Goal: Check status

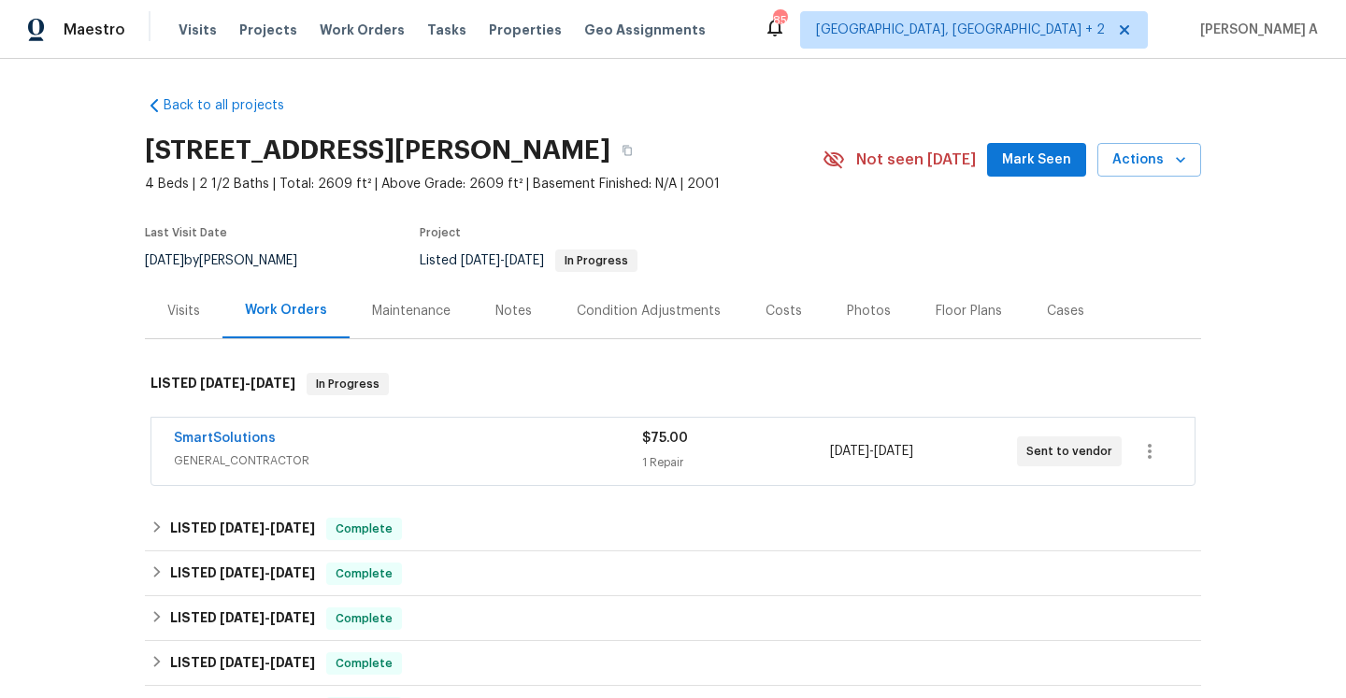
click at [391, 451] on span "GENERAL_CONTRACTOR" at bounding box center [408, 460] width 468 height 19
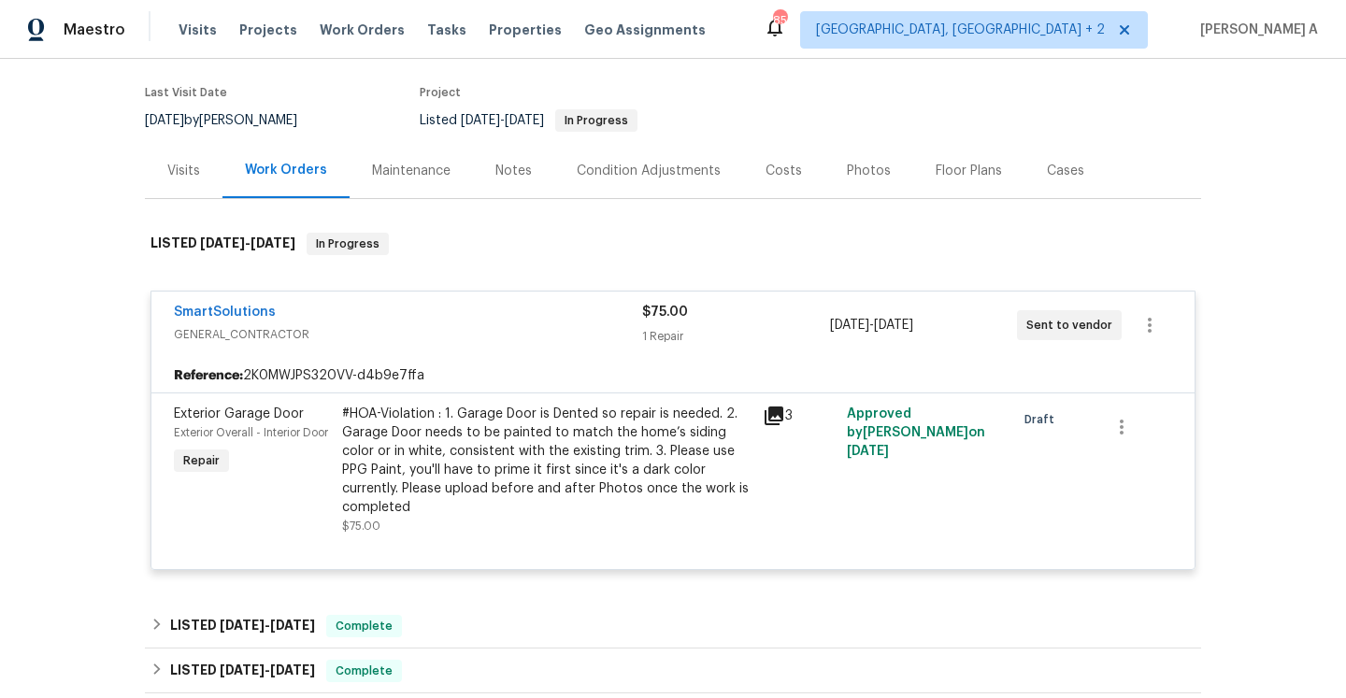
scroll to position [195, 0]
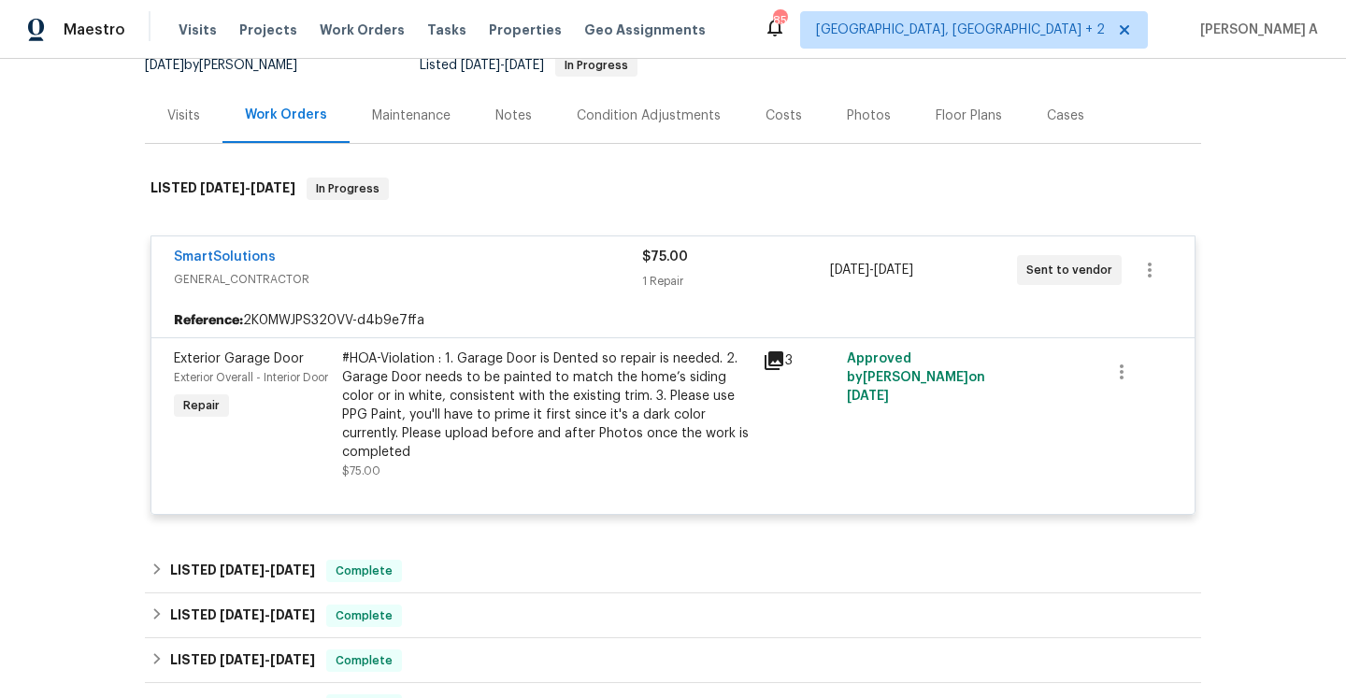
click at [379, 255] on div "SmartSolutions" at bounding box center [408, 259] width 468 height 22
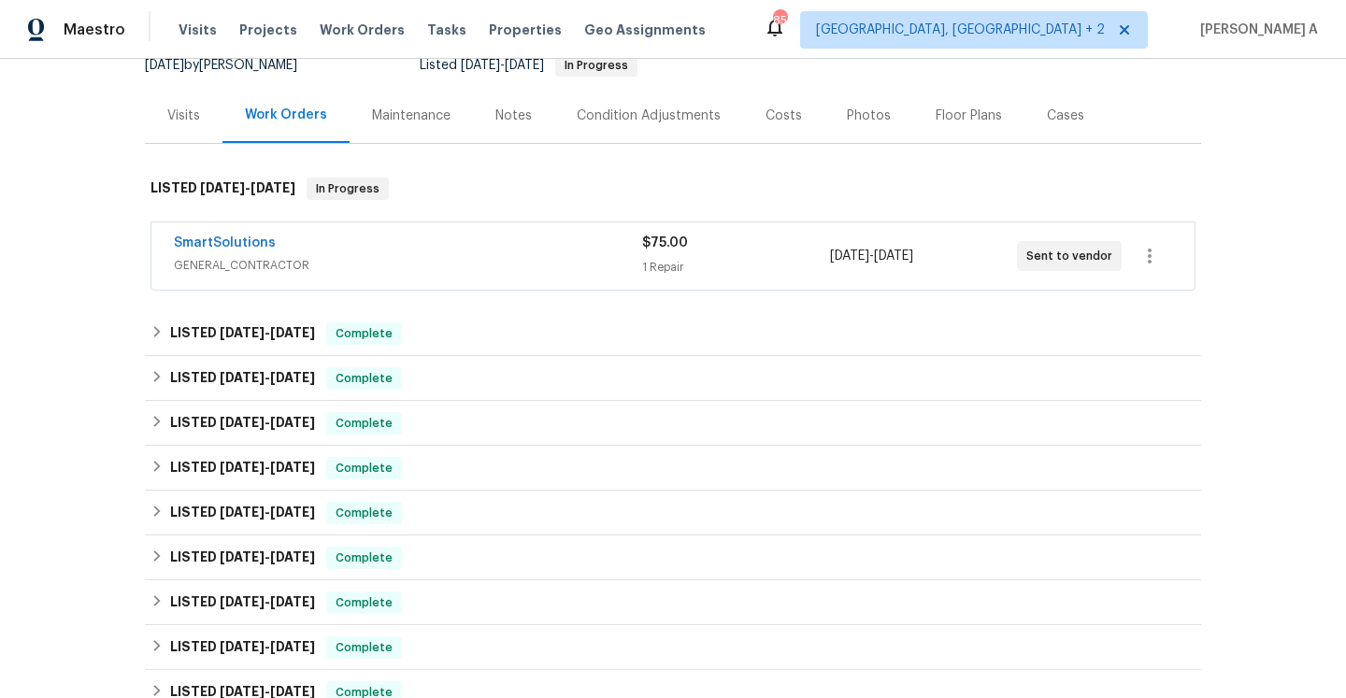
click at [185, 125] on div "Visits" at bounding box center [184, 115] width 78 height 55
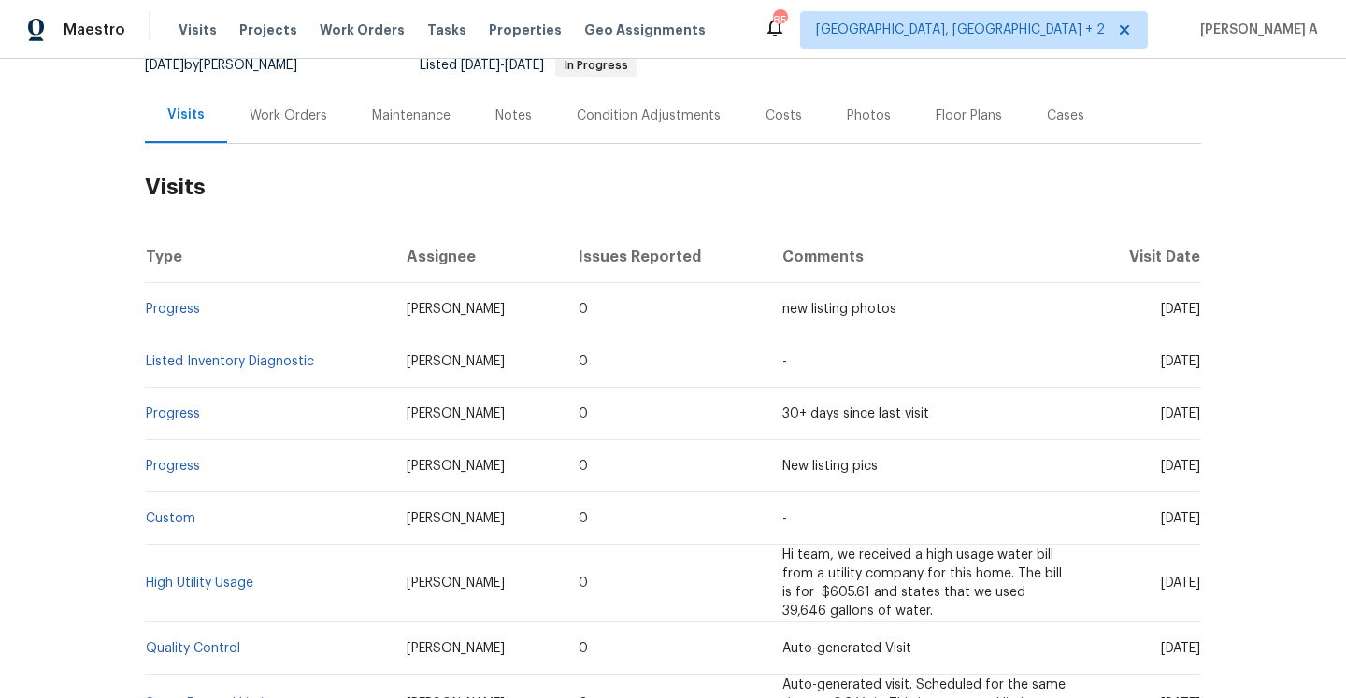
click at [265, 121] on div "Work Orders" at bounding box center [288, 116] width 78 height 19
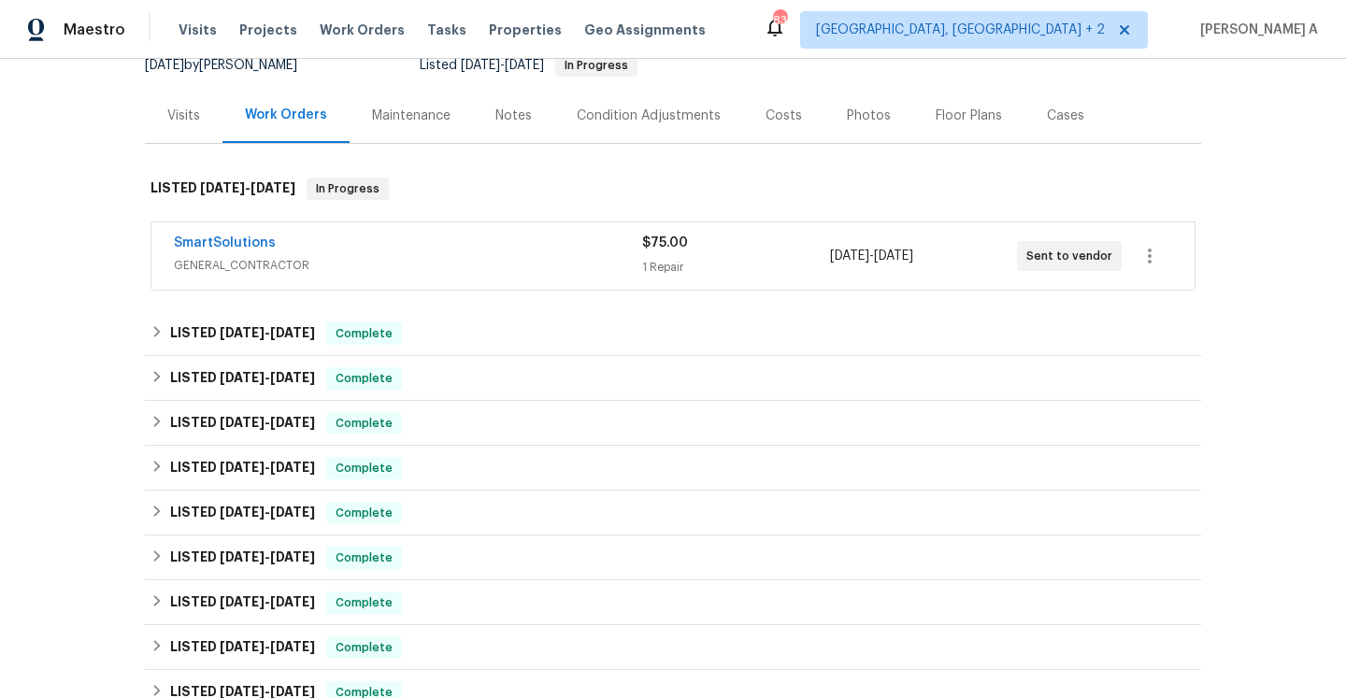
click at [178, 118] on div "Visits" at bounding box center [183, 116] width 33 height 19
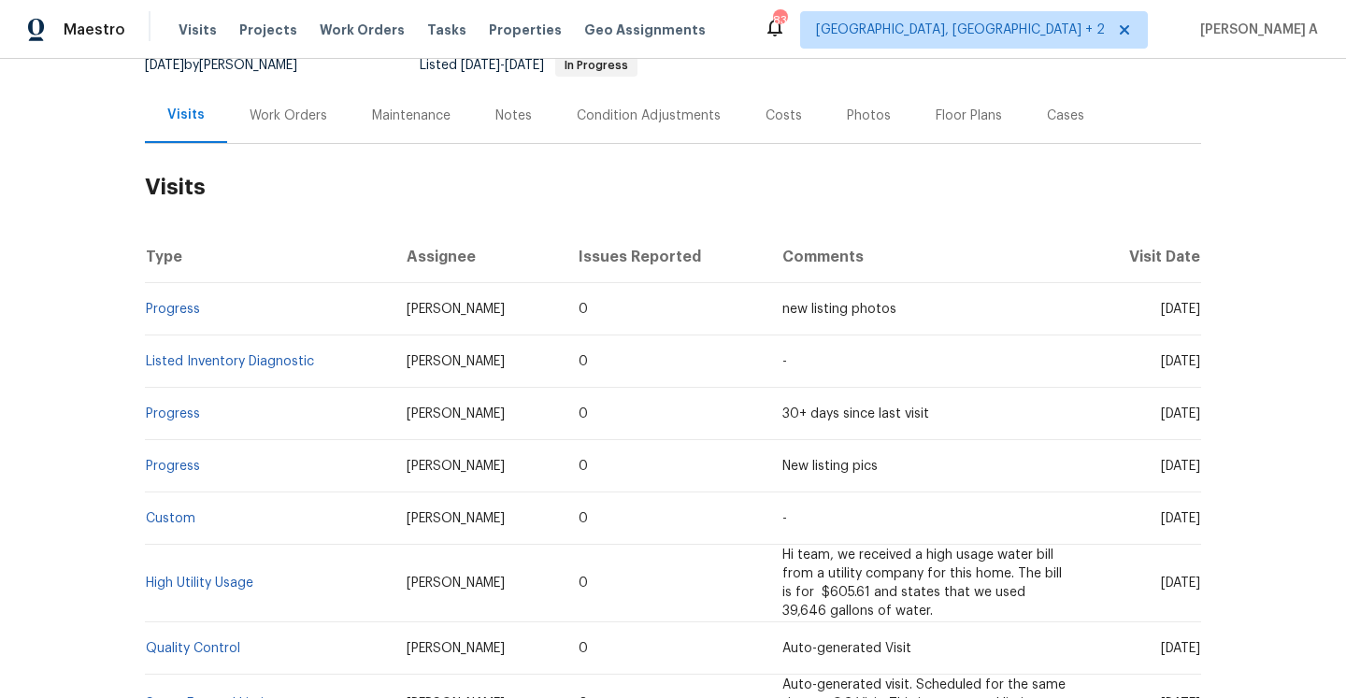
click at [292, 121] on div "Work Orders" at bounding box center [288, 116] width 78 height 19
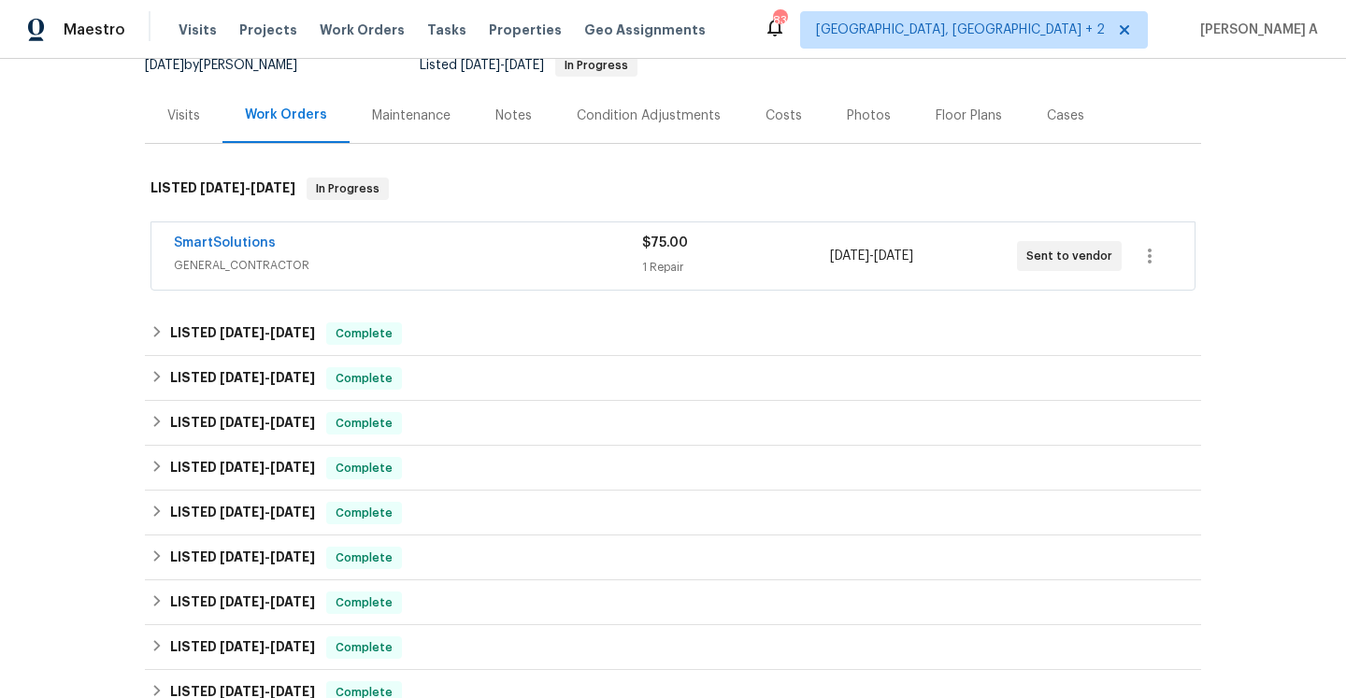
click at [385, 240] on div "SmartSolutions" at bounding box center [408, 245] width 468 height 22
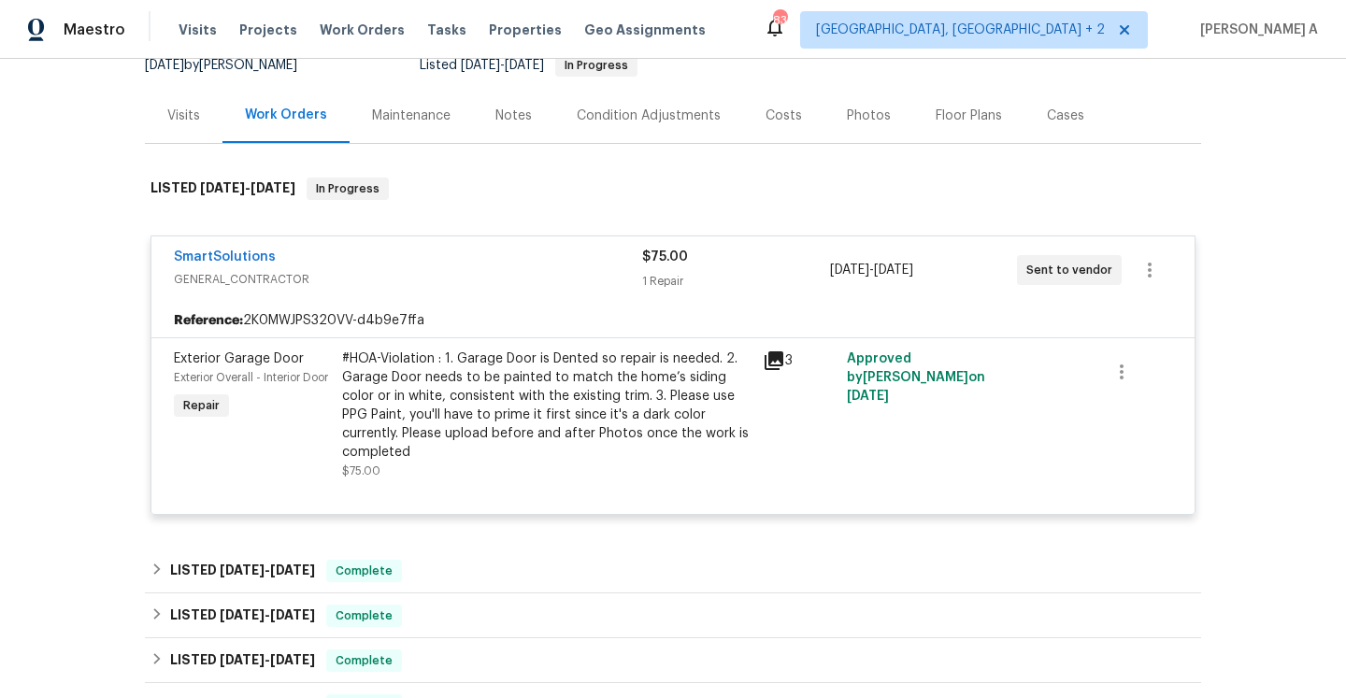
click at [392, 249] on div "SmartSolutions" at bounding box center [408, 259] width 468 height 22
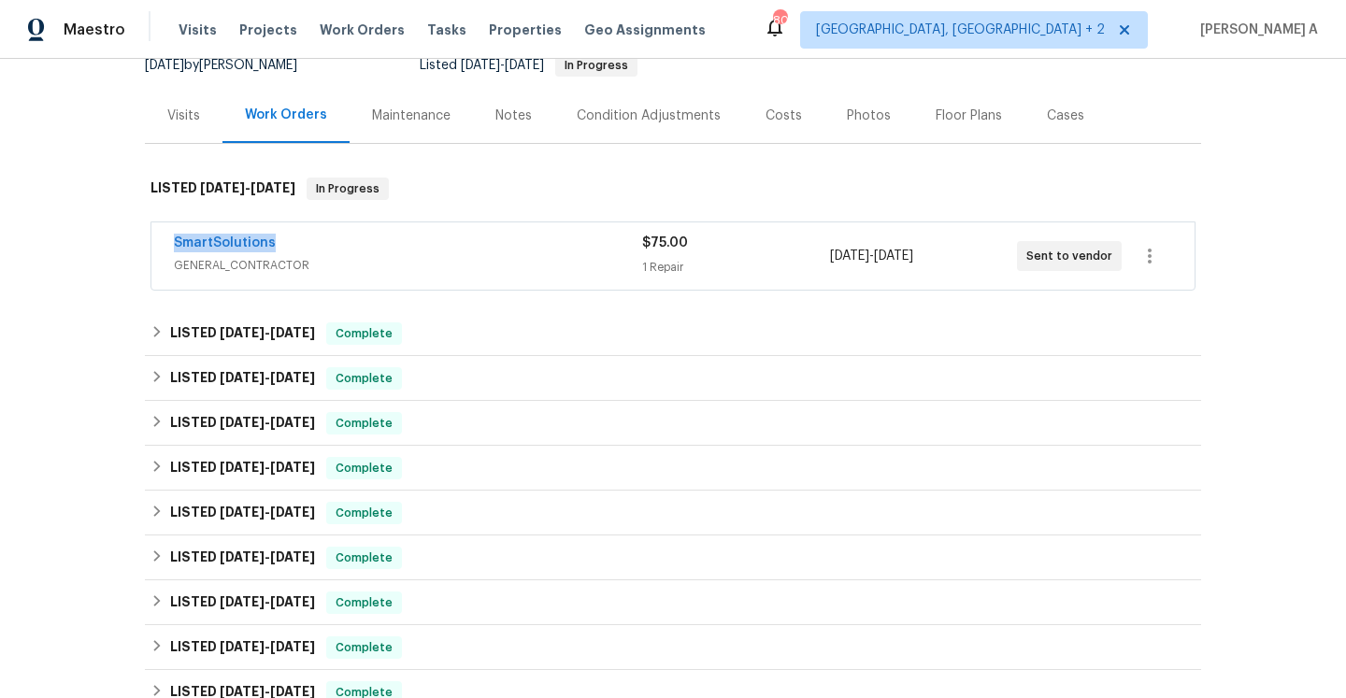
drag, startPoint x: 278, startPoint y: 249, endPoint x: 173, endPoint y: 249, distance: 105.6
click at [173, 249] on div "SmartSolutions GENERAL_CONTRACTOR $75.00 1 Repair 9/25/2025 - 9/28/2025 Sent to…" at bounding box center [672, 255] width 1043 height 67
copy link "SmartSolutions"
click at [385, 277] on div "SmartSolutions GENERAL_CONTRACTOR" at bounding box center [408, 256] width 468 height 45
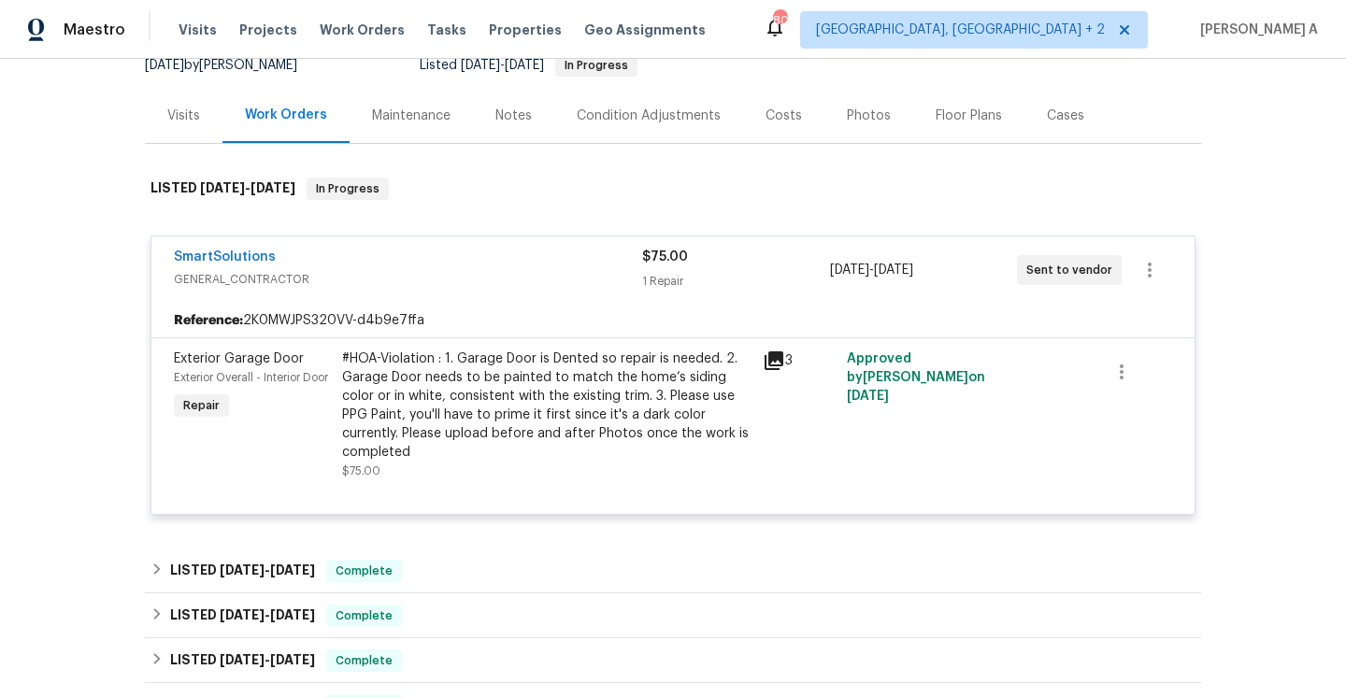
click at [185, 117] on div "Visits" at bounding box center [183, 116] width 33 height 19
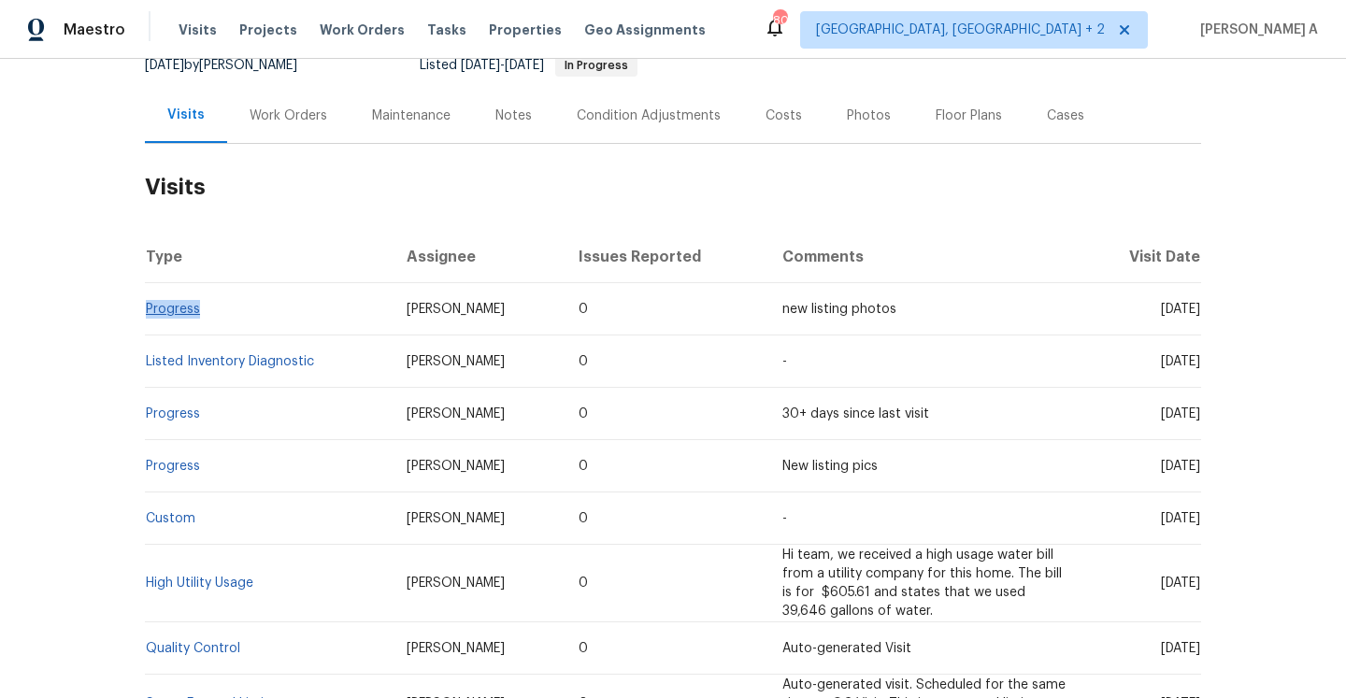
drag, startPoint x: 219, startPoint y: 331, endPoint x: 149, endPoint y: 330, distance: 70.1
click at [149, 330] on td "Progress" at bounding box center [268, 309] width 247 height 52
copy link "Progress"
